Goal: Information Seeking & Learning: Understand process/instructions

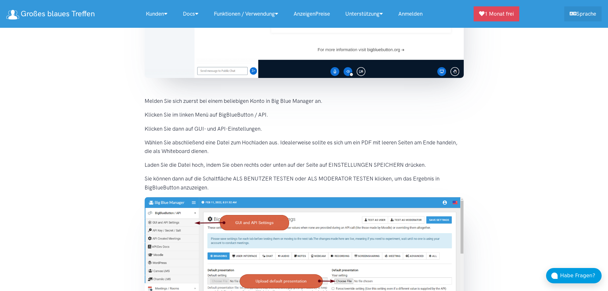
scroll to position [192, 0]
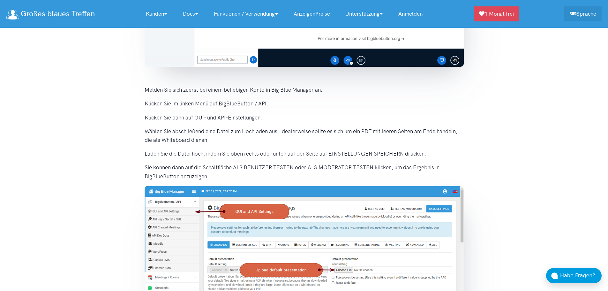
click at [190, 190] on img at bounding box center [304, 264] width 319 height 156
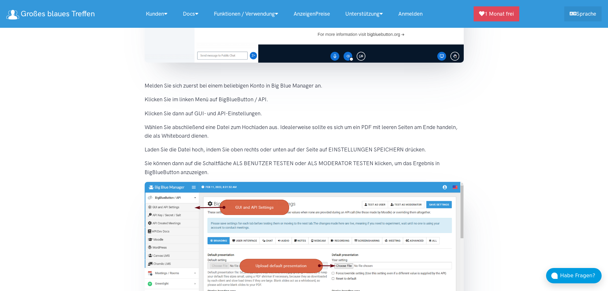
scroll to position [192, 0]
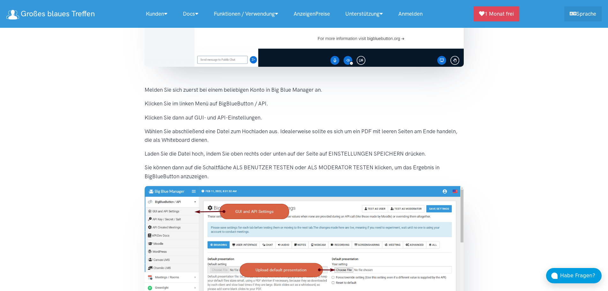
click at [488, 148] on section "Mit Big Blue Meeting können Sie beliebige Dateien konvertieren und herunterlade…" at bounding box center [304, 117] width 608 height 472
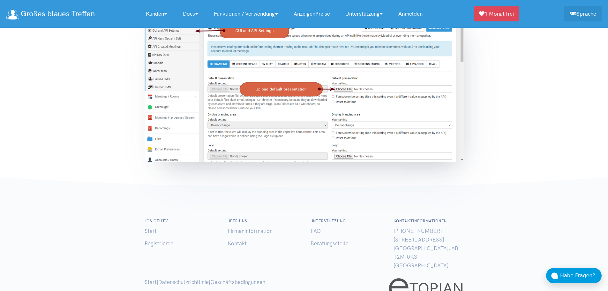
scroll to position [258, 0]
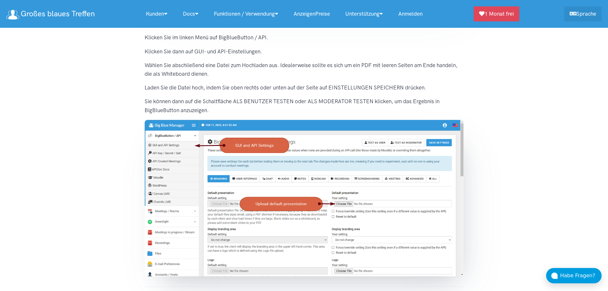
click at [497, 125] on section "Mit Big Blue Meeting können Sie beliebige Dateien konvertieren und herunterlade…" at bounding box center [304, 51] width 608 height 472
